Goal: Transaction & Acquisition: Obtain resource

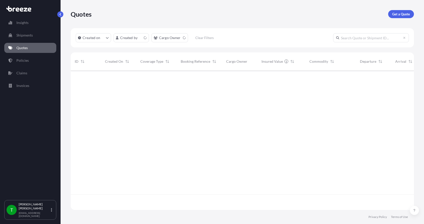
scroll to position [139, 340]
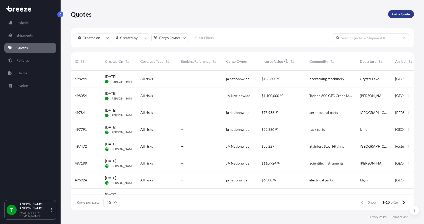
click at [404, 13] on p "Get a Quote" at bounding box center [401, 14] width 18 height 5
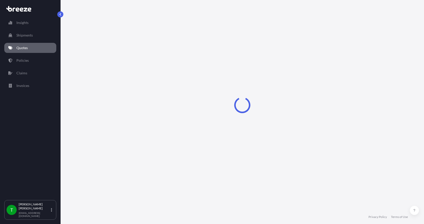
select select "Sea"
select select "1"
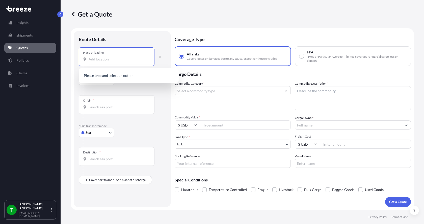
click at [102, 59] on input "Place of loading" at bounding box center [119, 59] width 60 height 5
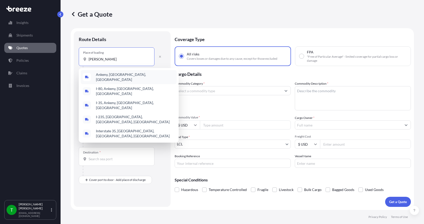
click at [102, 78] on span "Ankeny, [GEOGRAPHIC_DATA], [GEOGRAPHIC_DATA]" at bounding box center [135, 77] width 79 height 10
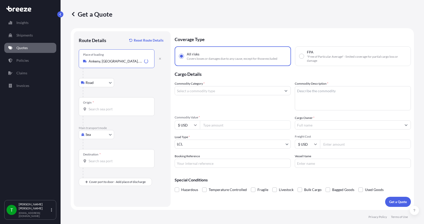
type input "Ankeny, [GEOGRAPHIC_DATA], [GEOGRAPHIC_DATA]"
click at [108, 106] on div "Origin *" at bounding box center [117, 106] width 76 height 19
click at [108, 107] on input "Origin *" at bounding box center [119, 109] width 60 height 5
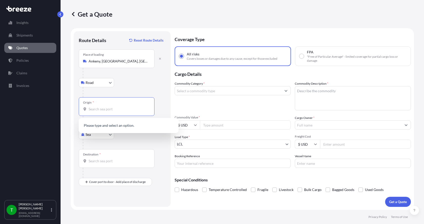
click at [98, 136] on body "0 options available. 5 options available. 0 options available. Insights Shipmen…" at bounding box center [212, 112] width 424 height 224
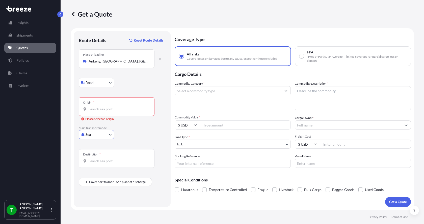
click at [112, 134] on body "5 options available. 0 options available. Insights Shipments Quotes Policies Cl…" at bounding box center [212, 112] width 424 height 224
click at [91, 166] on span "Road" at bounding box center [92, 166] width 8 height 5
select select "Road"
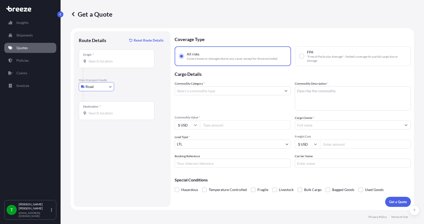
click at [111, 59] on input "Origin *" at bounding box center [119, 61] width 60 height 5
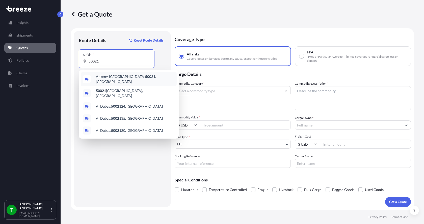
click at [104, 80] on span "Ankeny, IA 50021 , [GEOGRAPHIC_DATA]" at bounding box center [135, 79] width 79 height 10
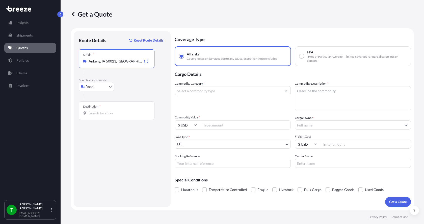
type input "Ankeny, IA 50021, [GEOGRAPHIC_DATA]"
click at [108, 115] on input "Destination *" at bounding box center [119, 113] width 60 height 5
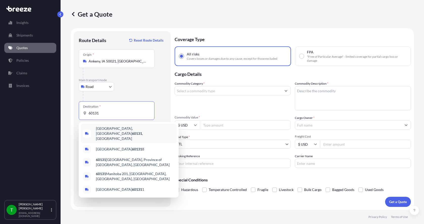
click at [117, 128] on div "[GEOGRAPHIC_DATA] , [GEOGRAPHIC_DATA]" at bounding box center [129, 133] width 96 height 19
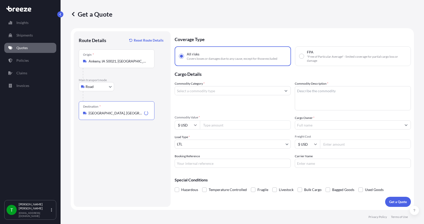
type input "[GEOGRAPHIC_DATA], [GEOGRAPHIC_DATA]"
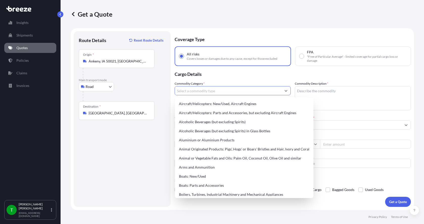
click at [217, 92] on input "Commodity Category *" at bounding box center [228, 90] width 107 height 9
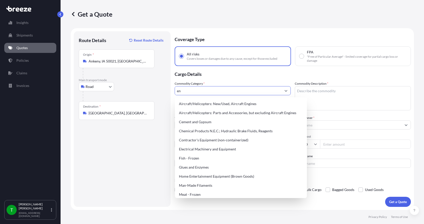
type input "e"
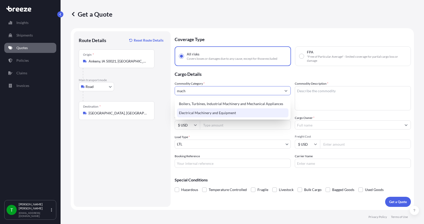
click at [223, 112] on div "Electrical Machinery and Equipment" at bounding box center [233, 113] width 112 height 9
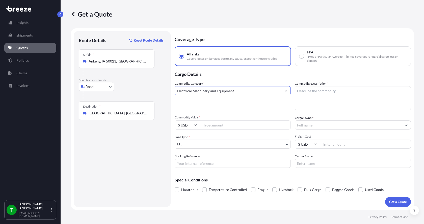
type input "Electrical Machinery and Equipment"
click at [344, 104] on textarea "Commodity Description *" at bounding box center [353, 98] width 116 height 24
type textarea "engines"
type input "72000"
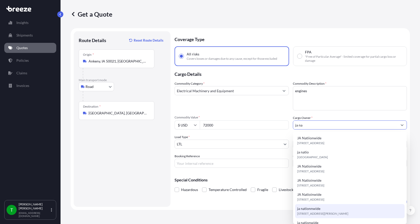
click at [318, 211] on span "ja nationnwide" at bounding box center [308, 209] width 23 height 5
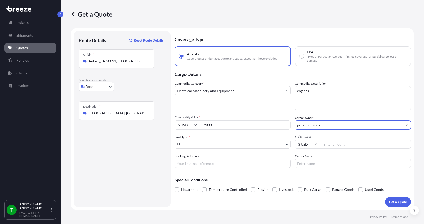
type input "ja nationnwide"
click at [338, 144] on input "Freight Cost" at bounding box center [365, 144] width 91 height 9
type input "400"
click at [403, 198] on button "Get a Quote" at bounding box center [398, 202] width 26 height 10
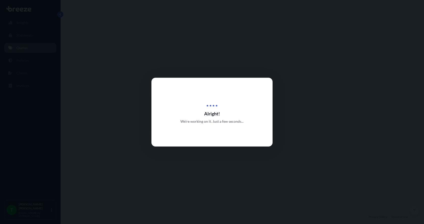
select select "Road"
select select "1"
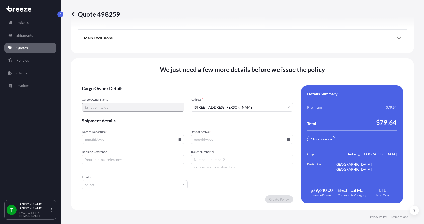
scroll to position [664, 0]
click at [142, 139] on input "Date of Departure *" at bounding box center [133, 139] width 103 height 9
click at [178, 139] on icon at bounding box center [179, 139] width 3 height 3
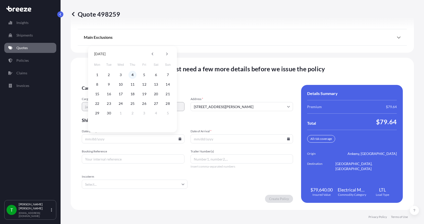
click at [132, 72] on button "4" at bounding box center [133, 75] width 8 height 8
type input "[DATE]"
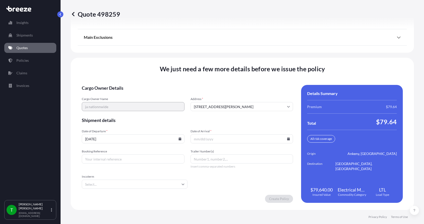
click at [132, 98] on button "4" at bounding box center [133, 100] width 6 height 5
click at [284, 138] on input "Date of Arrival *" at bounding box center [242, 139] width 103 height 9
click at [287, 139] on icon at bounding box center [288, 139] width 3 height 3
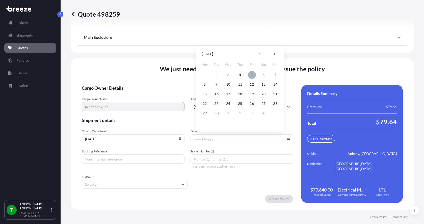
click at [251, 73] on button "5" at bounding box center [252, 75] width 8 height 8
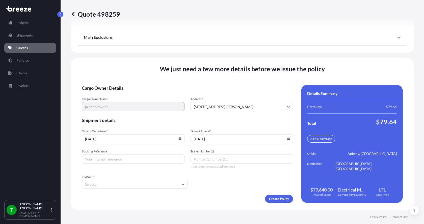
type input "[DATE]"
click at [251, 98] on button "5" at bounding box center [249, 100] width 6 height 5
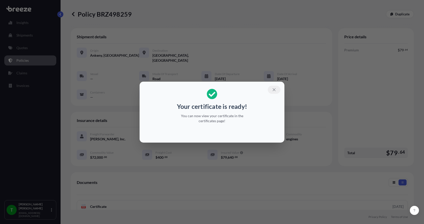
click at [274, 90] on icon "button" at bounding box center [274, 89] width 3 height 3
